Goal: Book appointment/travel/reservation

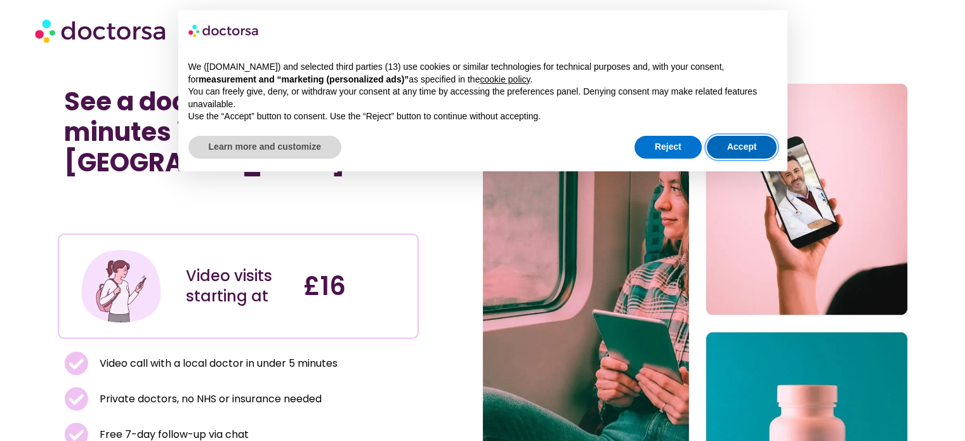
click at [763, 151] on button "Accept" at bounding box center [742, 147] width 70 height 23
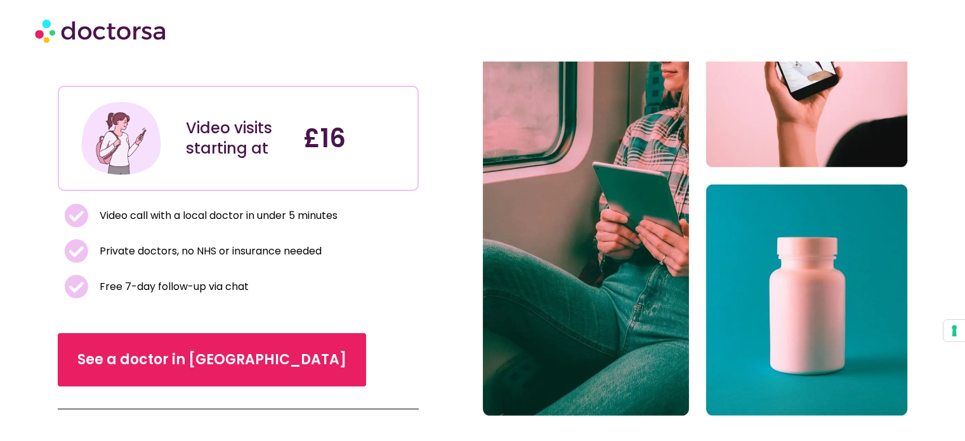
scroll to position [152, 0]
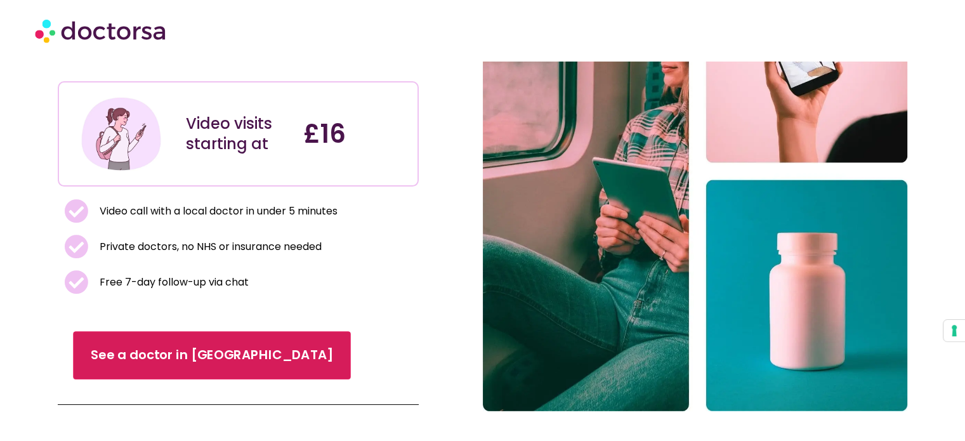
click at [172, 347] on span "See a doctor in UK" at bounding box center [212, 356] width 242 height 18
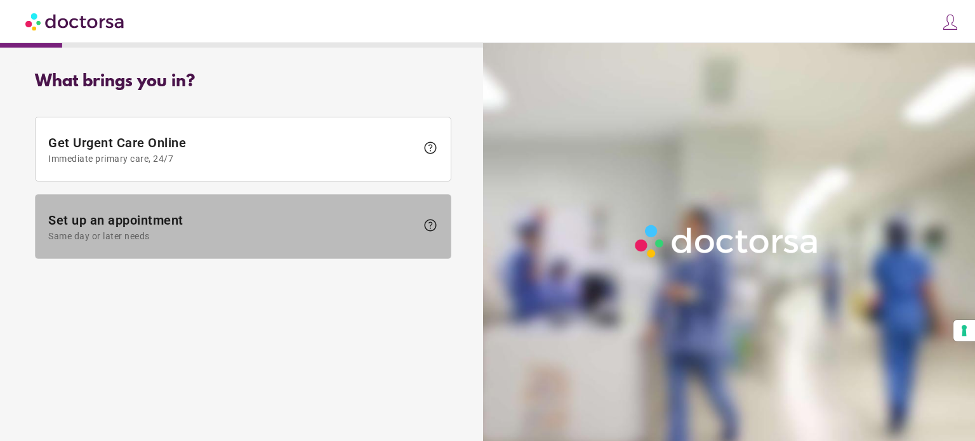
click at [429, 231] on span "help" at bounding box center [430, 225] width 15 height 15
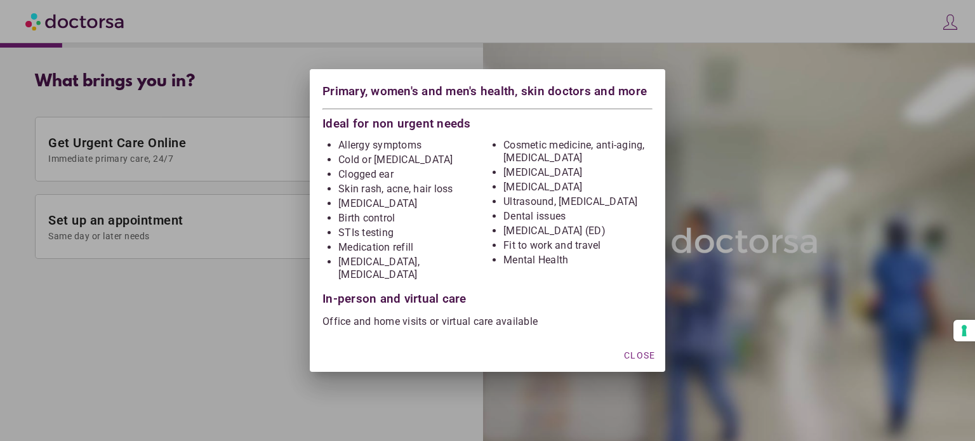
click at [371, 270] on li "[MEDICAL_DATA], [MEDICAL_DATA]" at bounding box center [412, 268] width 149 height 25
click at [632, 352] on span "Close" at bounding box center [639, 355] width 31 height 10
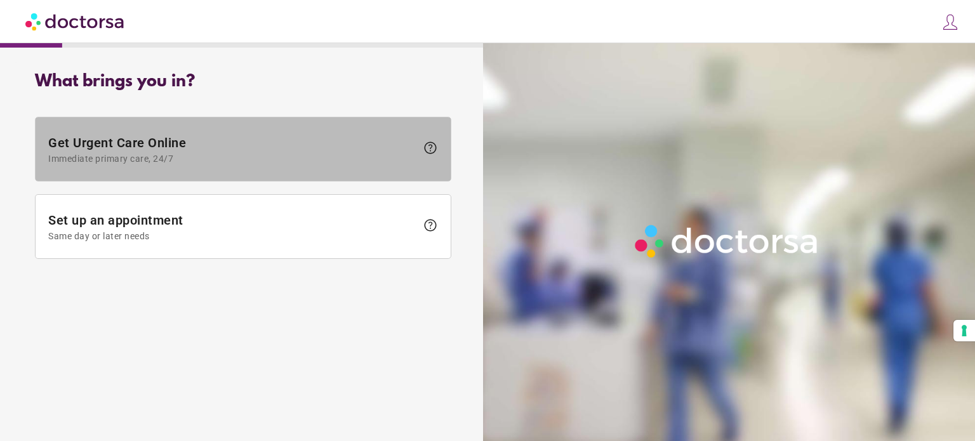
click at [424, 149] on span "help" at bounding box center [430, 147] width 15 height 15
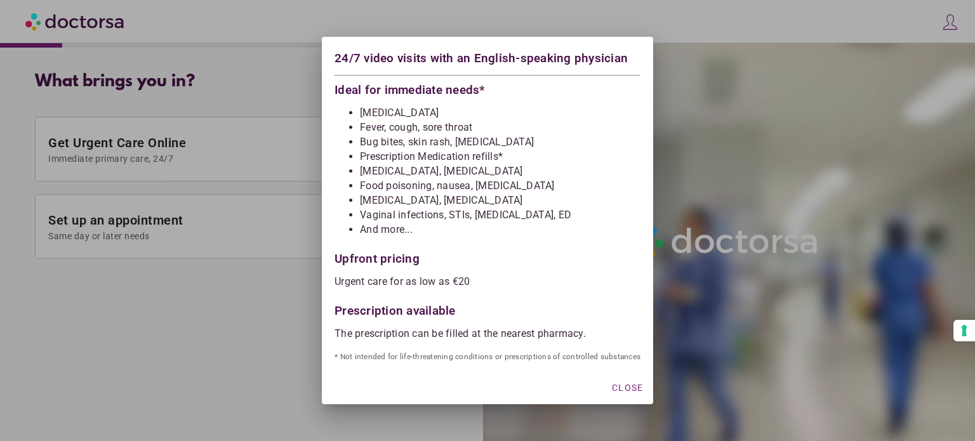
click at [268, 265] on div at bounding box center [487, 220] width 975 height 441
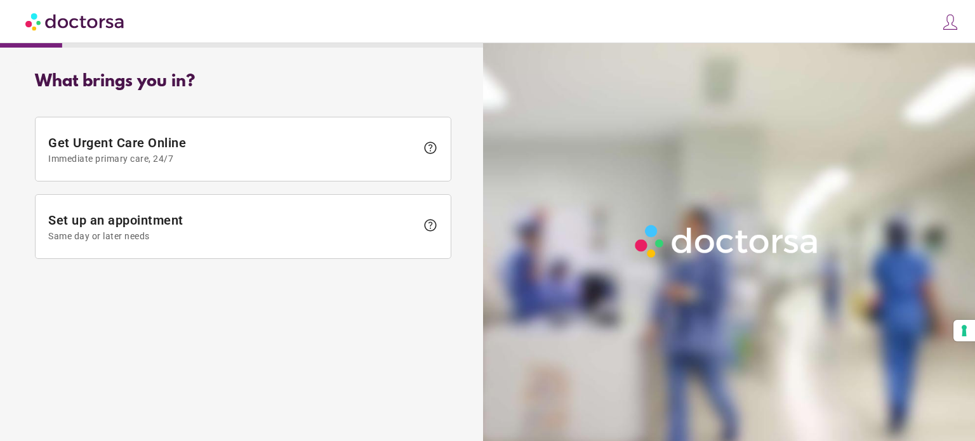
click at [973, 404] on div at bounding box center [731, 263] width 497 height 441
